Goal: Transaction & Acquisition: Book appointment/travel/reservation

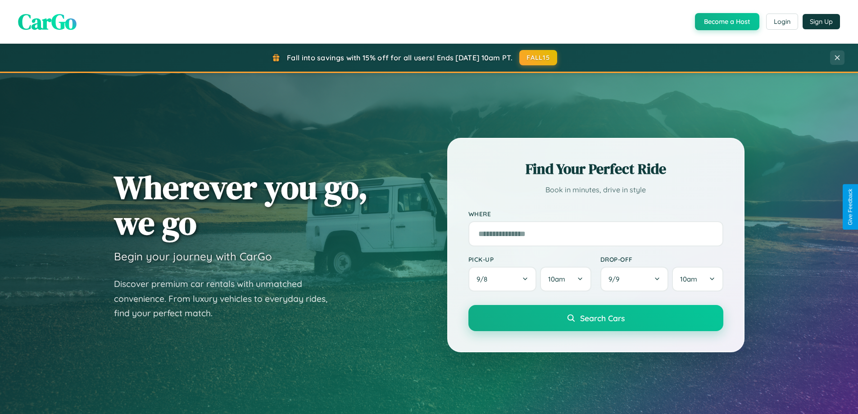
scroll to position [620, 0]
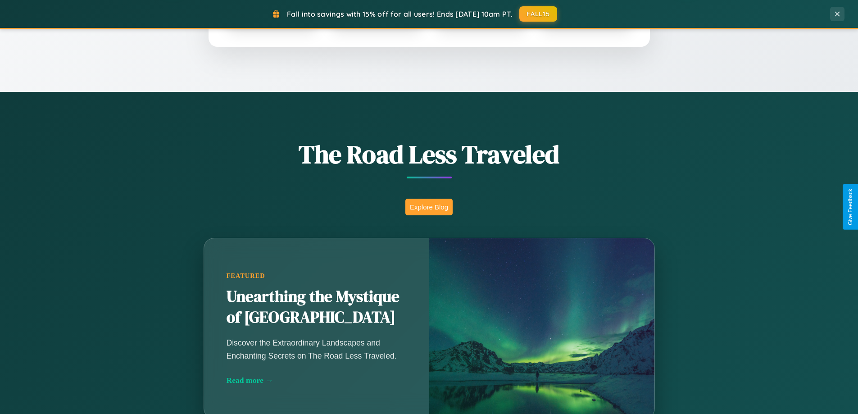
click at [429, 207] on button "Explore Blog" at bounding box center [428, 207] width 47 height 17
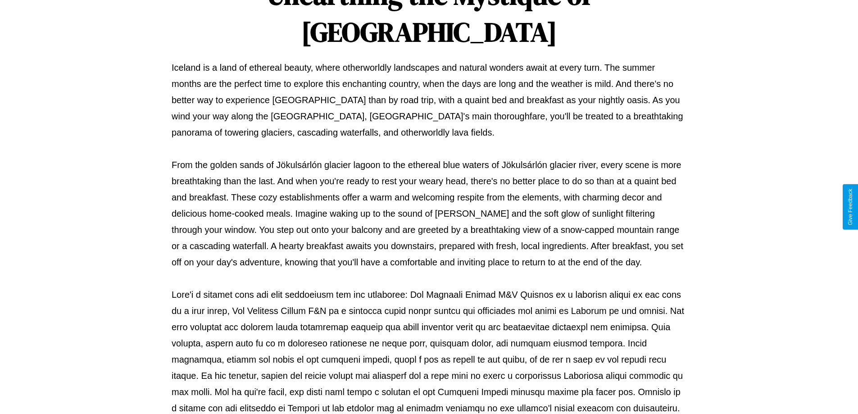
scroll to position [291, 0]
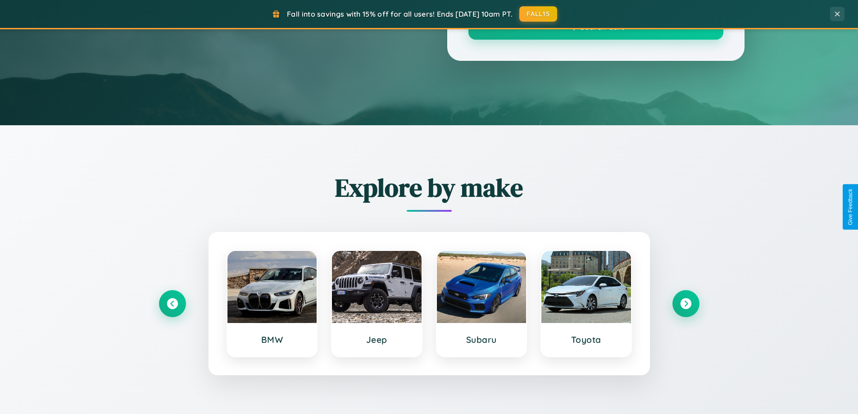
scroll to position [620, 0]
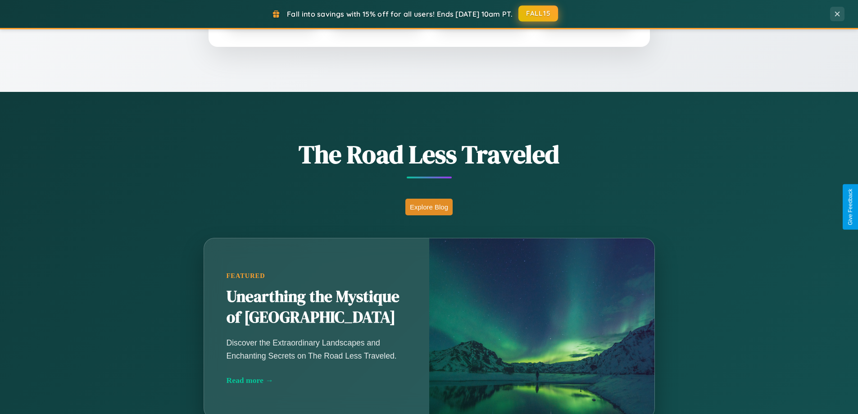
click at [539, 14] on button "FALL15" at bounding box center [538, 13] width 40 height 16
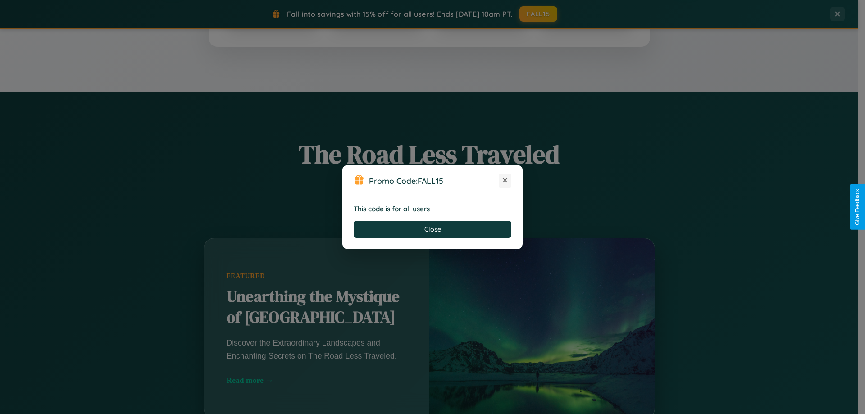
click at [505, 181] on icon at bounding box center [504, 180] width 9 height 9
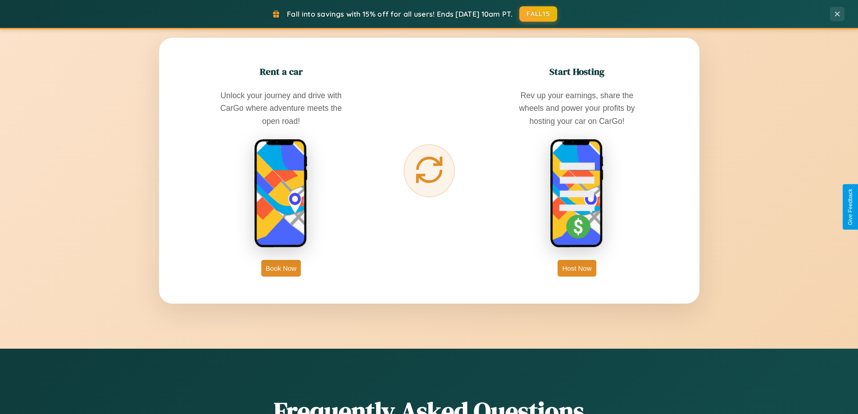
scroll to position [1447, 0]
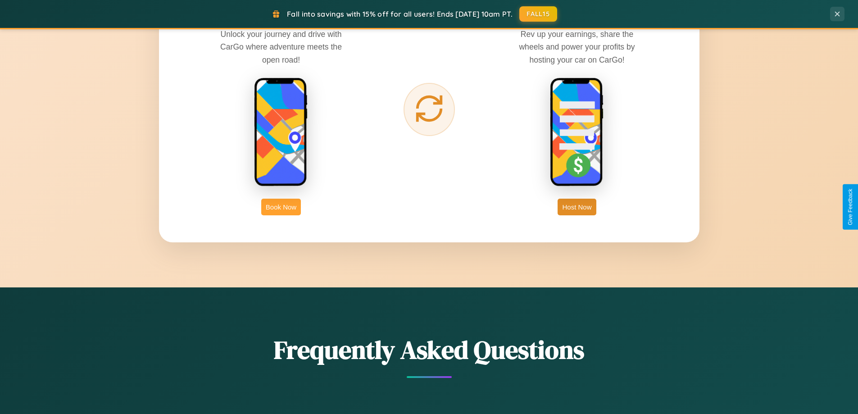
click at [281, 207] on button "Book Now" at bounding box center [281, 207] width 40 height 17
